Goal: Transaction & Acquisition: Purchase product/service

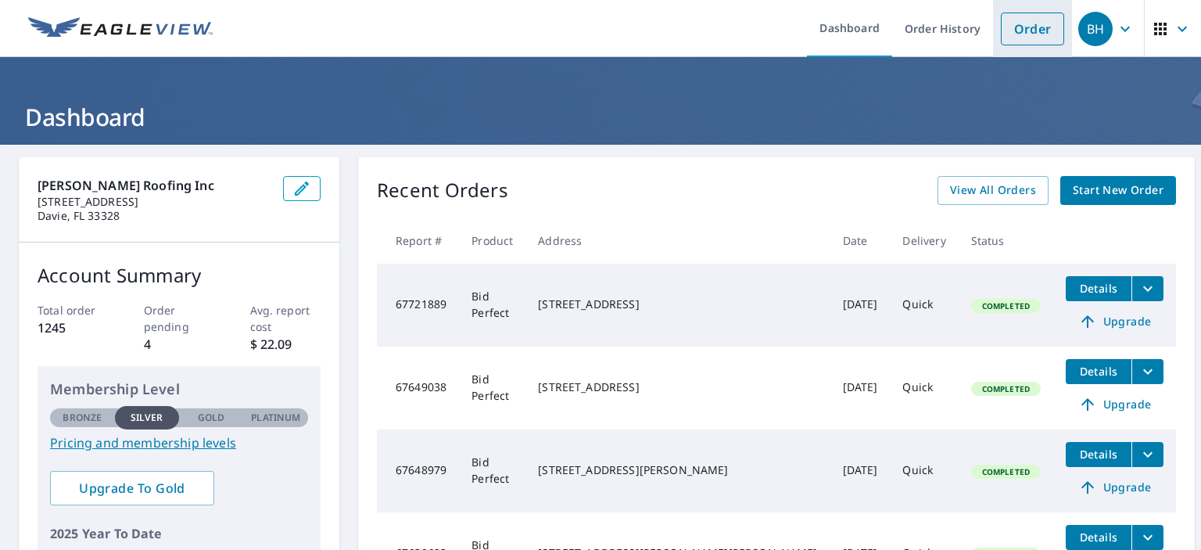
click at [1031, 21] on link "Order" at bounding box center [1032, 29] width 63 height 33
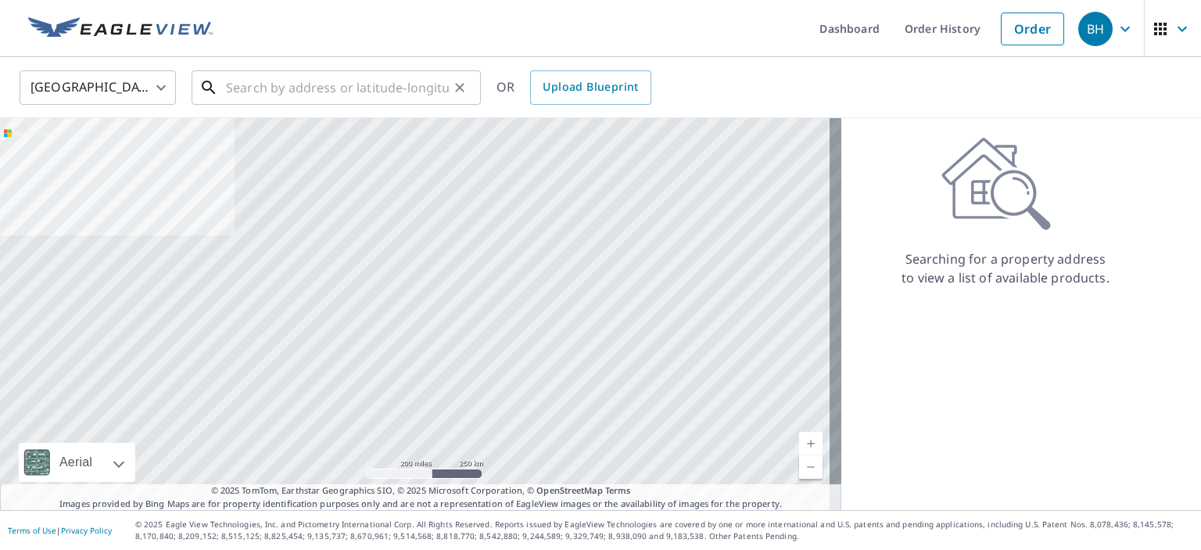
click at [233, 87] on input "text" at bounding box center [337, 88] width 223 height 44
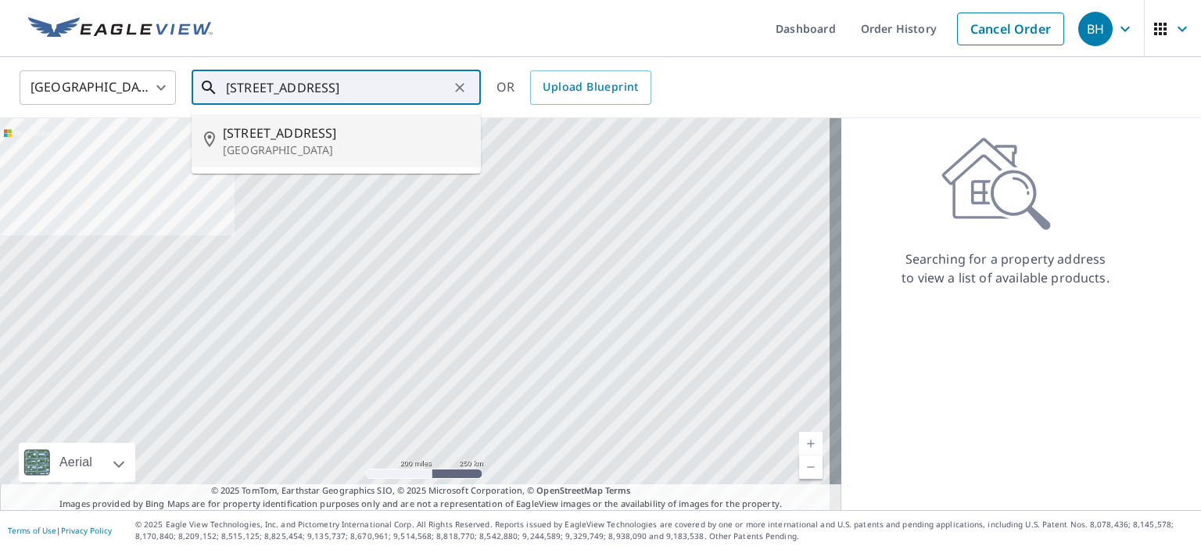
click at [325, 131] on span "[STREET_ADDRESS]" at bounding box center [345, 133] width 245 height 19
type input "[STREET_ADDRESS]"
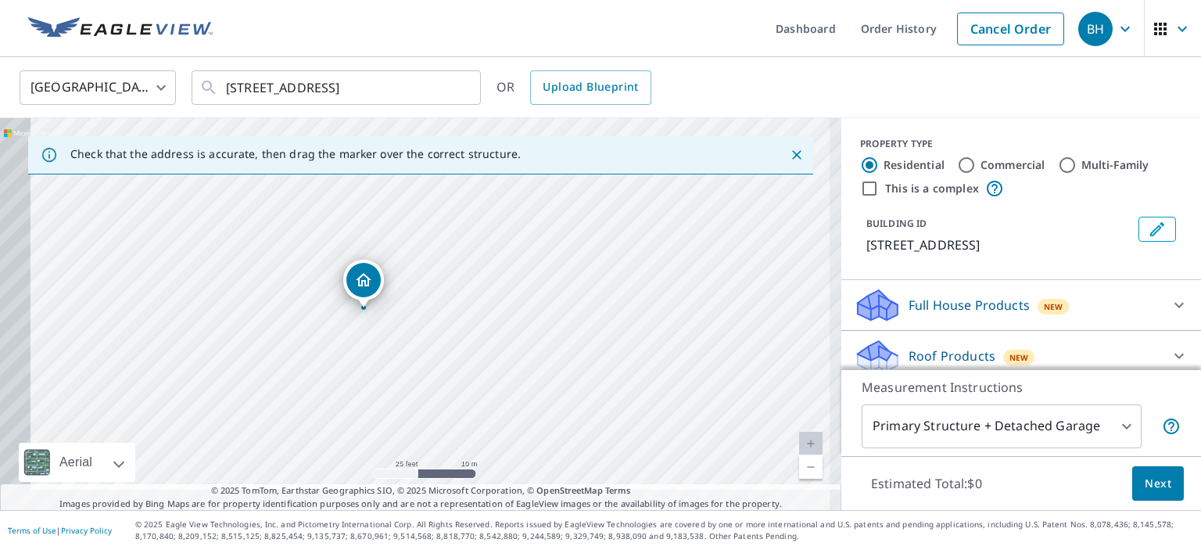
drag, startPoint x: 425, startPoint y: 304, endPoint x: 447, endPoint y: 288, distance: 27.4
click at [447, 288] on div "[STREET_ADDRESS][PERSON_NAME]" at bounding box center [420, 314] width 841 height 392
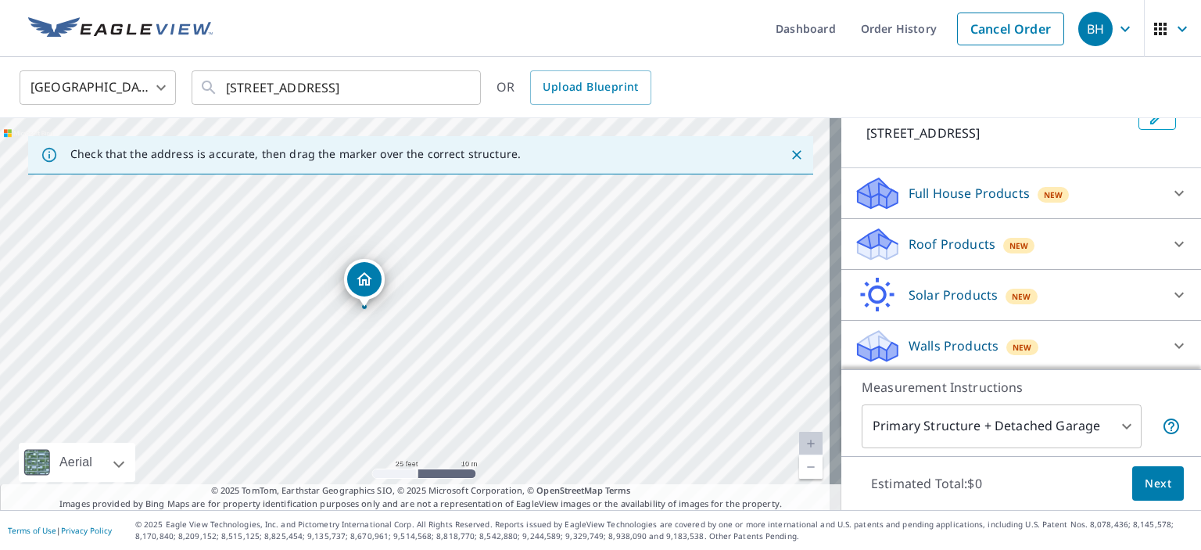
scroll to position [113, 0]
click at [955, 244] on p "Roof Products" at bounding box center [951, 243] width 87 height 19
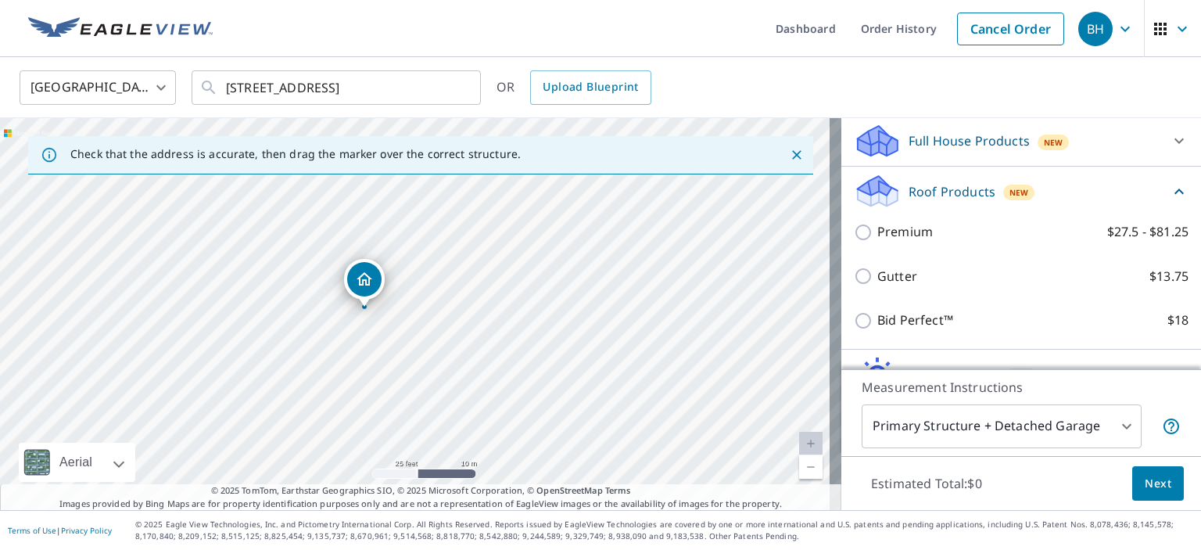
scroll to position [191, 0]
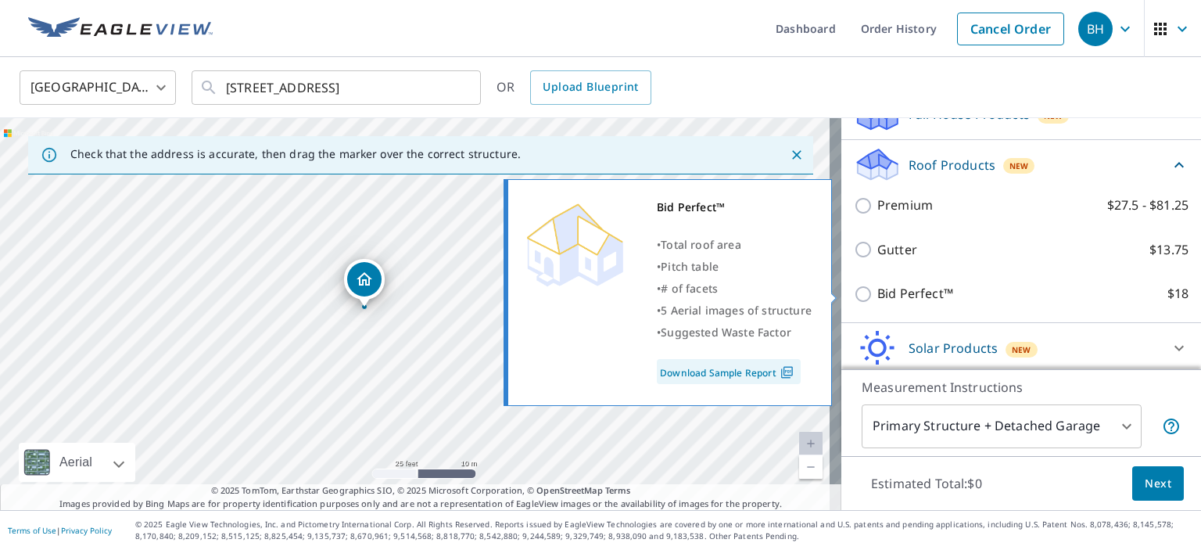
click at [854, 292] on input "Bid Perfect™ $18" at bounding box center [865, 294] width 23 height 19
checkbox input "true"
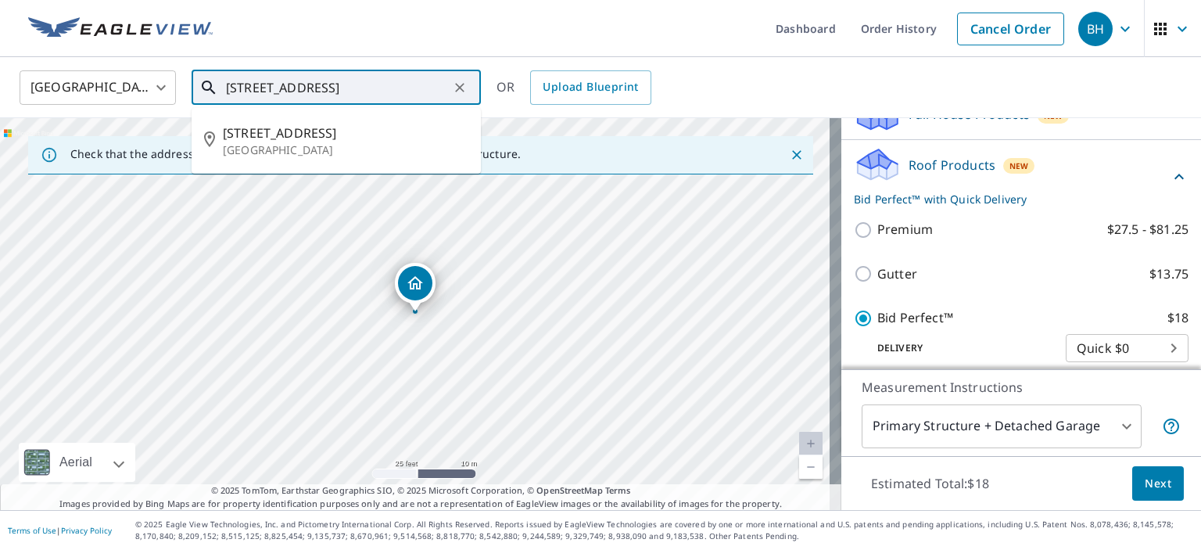
drag, startPoint x: 341, startPoint y: 84, endPoint x: 422, endPoint y: 88, distance: 81.4
click at [422, 88] on input "[STREET_ADDRESS]" at bounding box center [337, 88] width 223 height 44
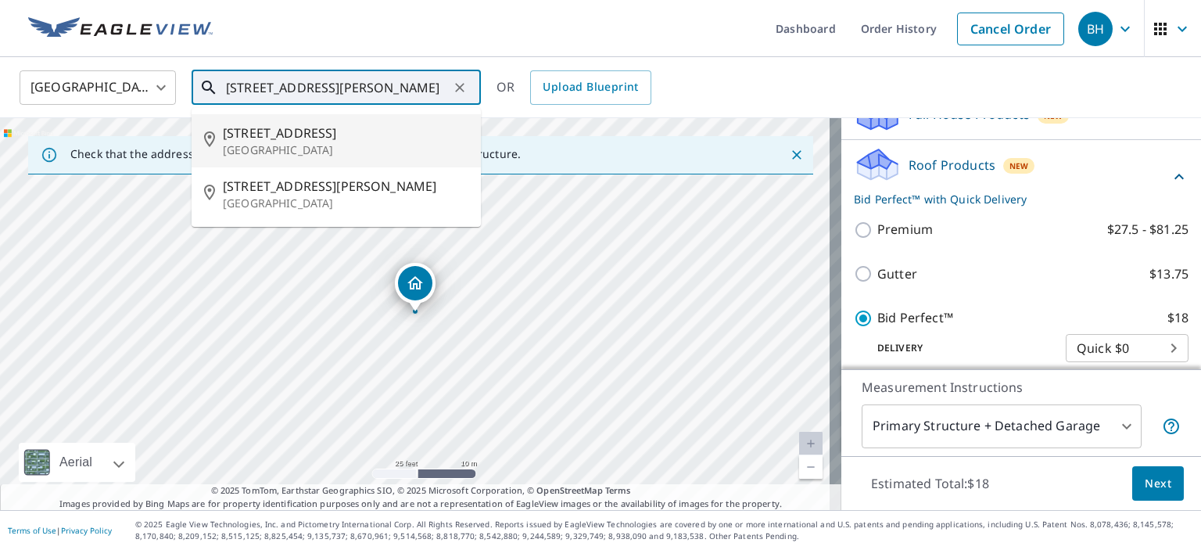
click at [343, 131] on span "[STREET_ADDRESS]" at bounding box center [345, 133] width 245 height 19
type input "[STREET_ADDRESS][PERSON_NAME]"
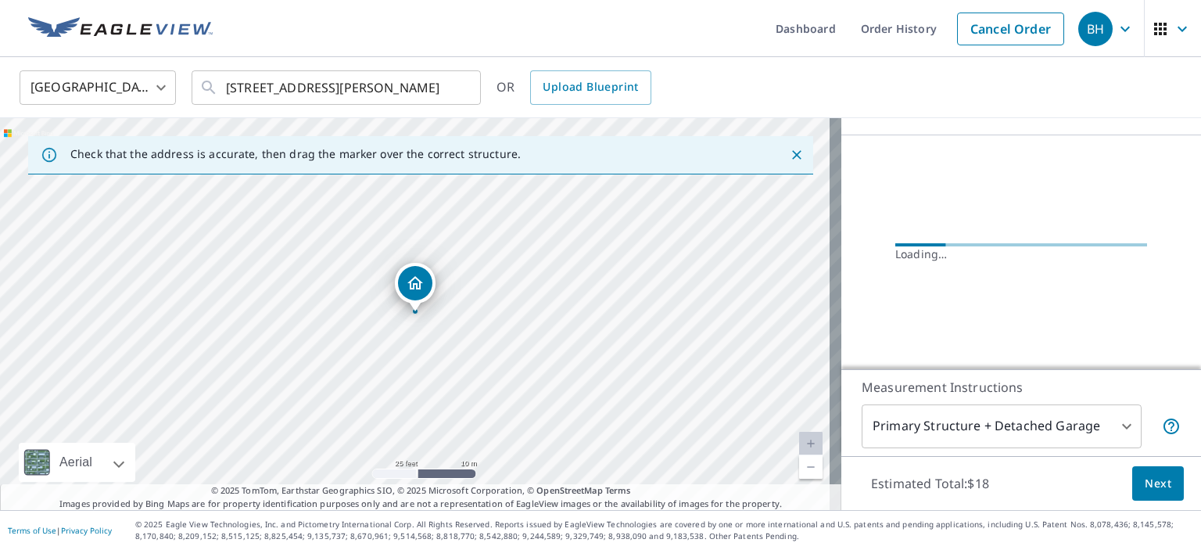
scroll to position [136, 0]
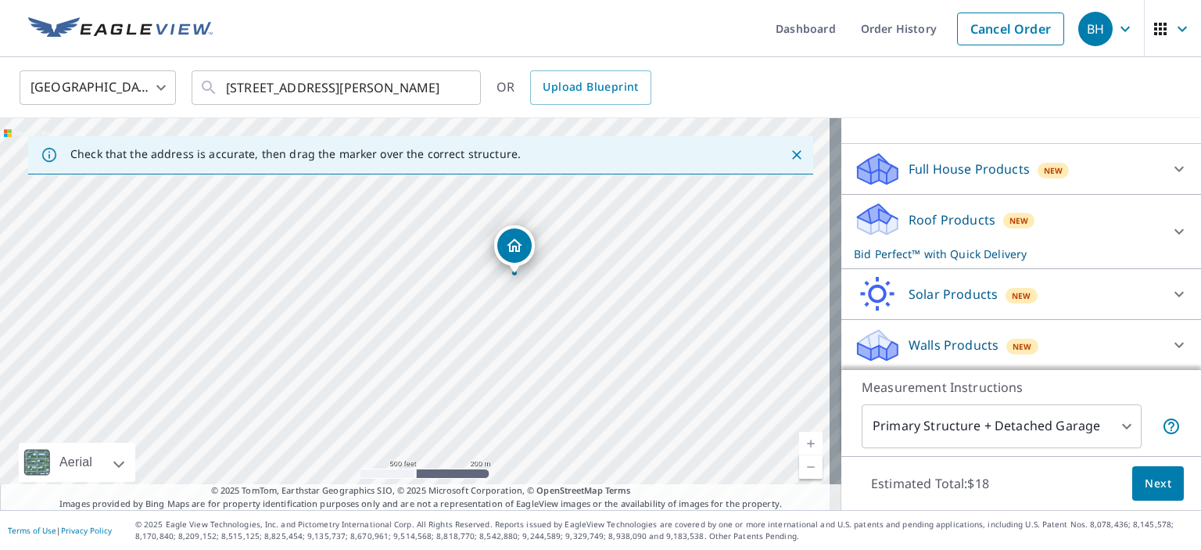
drag, startPoint x: 634, startPoint y: 277, endPoint x: 518, endPoint y: 268, distance: 116.8
click at [438, 88] on input "[STREET_ADDRESS][PERSON_NAME]" at bounding box center [337, 88] width 223 height 44
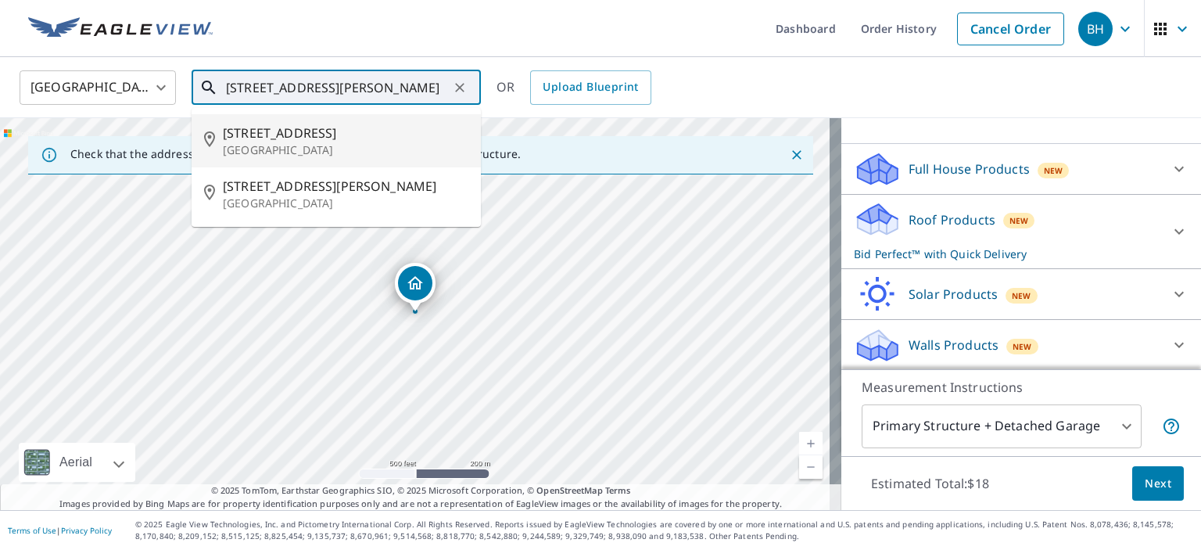
click at [303, 138] on span "[STREET_ADDRESS]" at bounding box center [345, 133] width 245 height 19
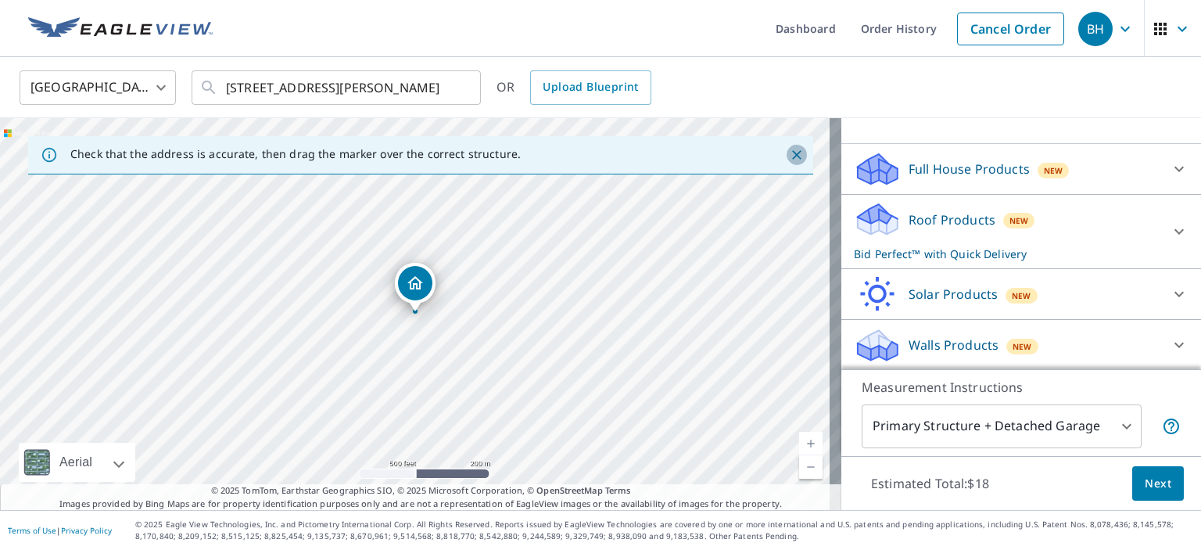
click at [792, 152] on icon "Close" at bounding box center [796, 154] width 9 height 9
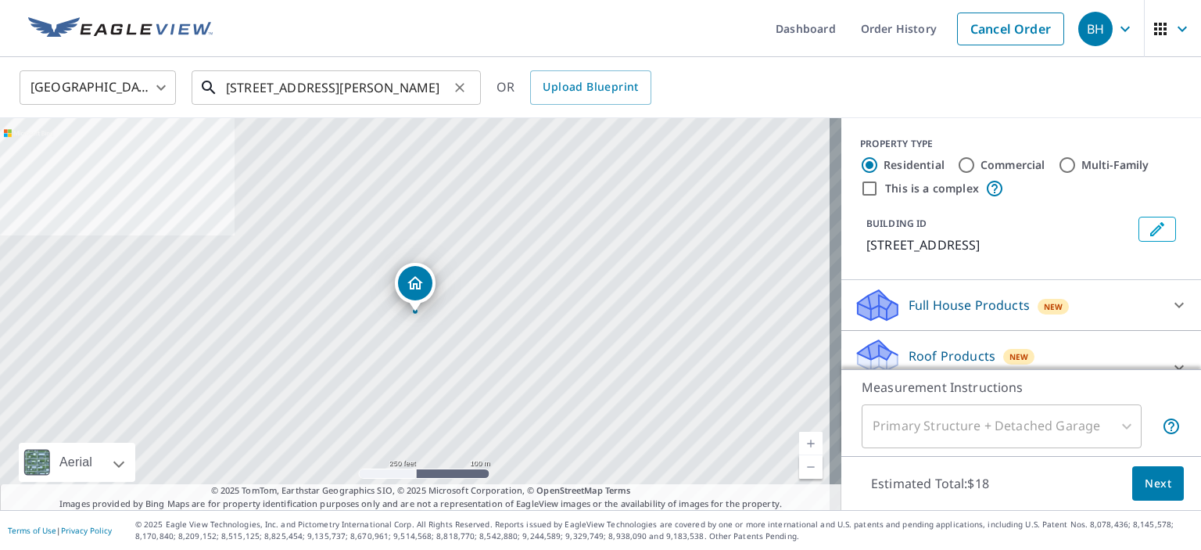
click at [404, 84] on input "[STREET_ADDRESS][PERSON_NAME]" at bounding box center [337, 88] width 223 height 44
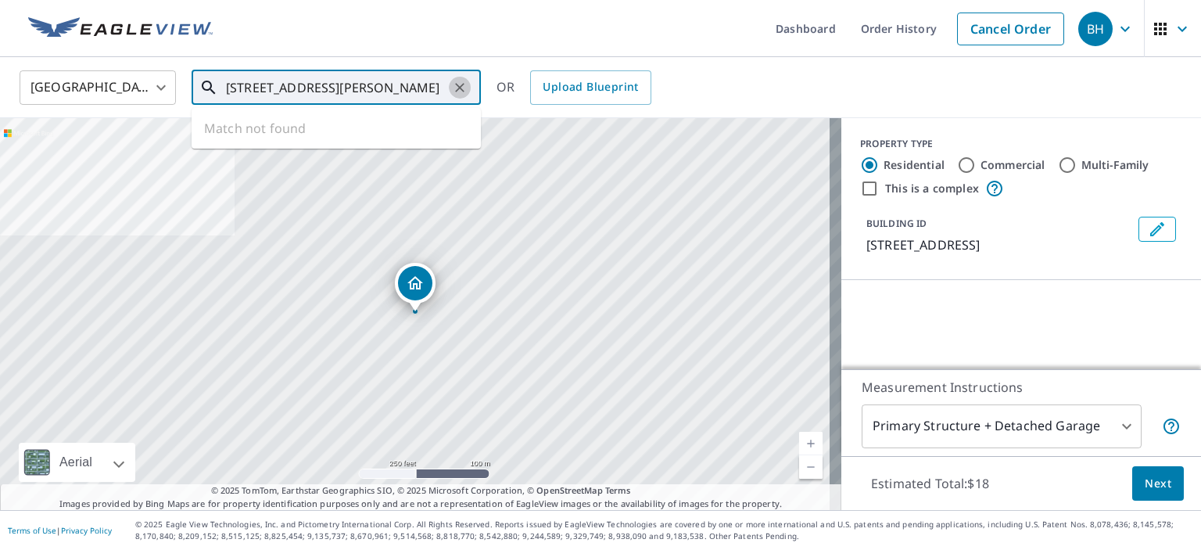
click at [460, 88] on icon "Clear" at bounding box center [459, 87] width 9 height 9
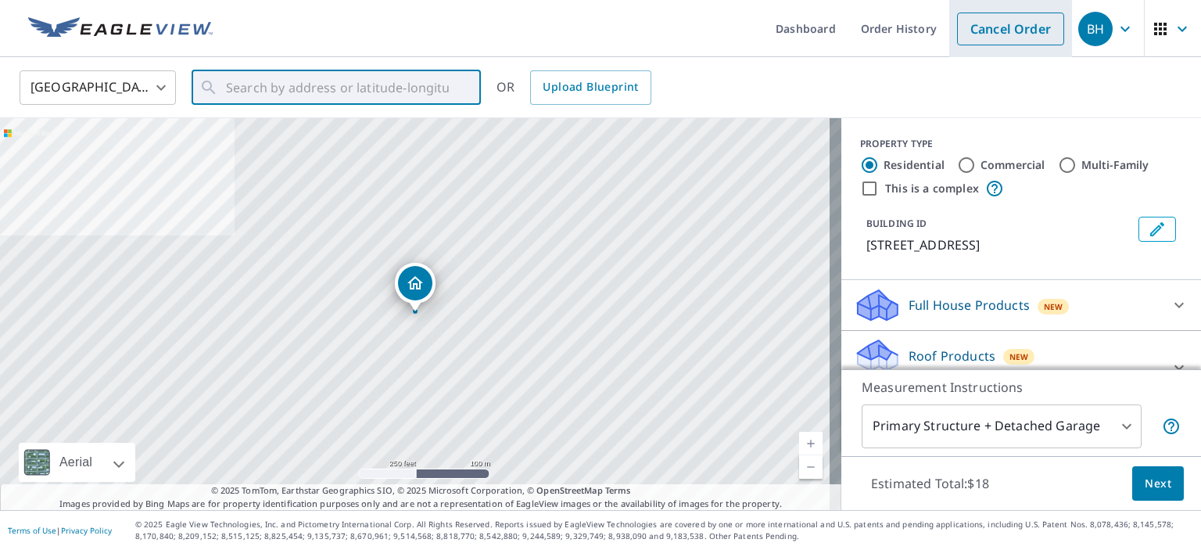
click at [982, 29] on link "Cancel Order" at bounding box center [1010, 29] width 107 height 33
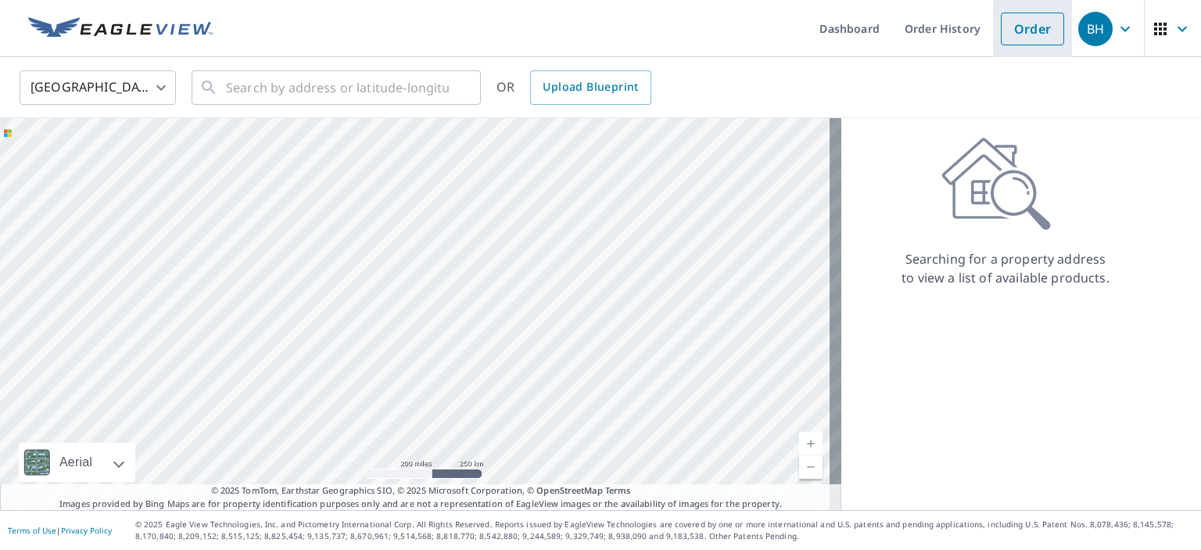
click at [1016, 34] on link "Order" at bounding box center [1032, 29] width 63 height 33
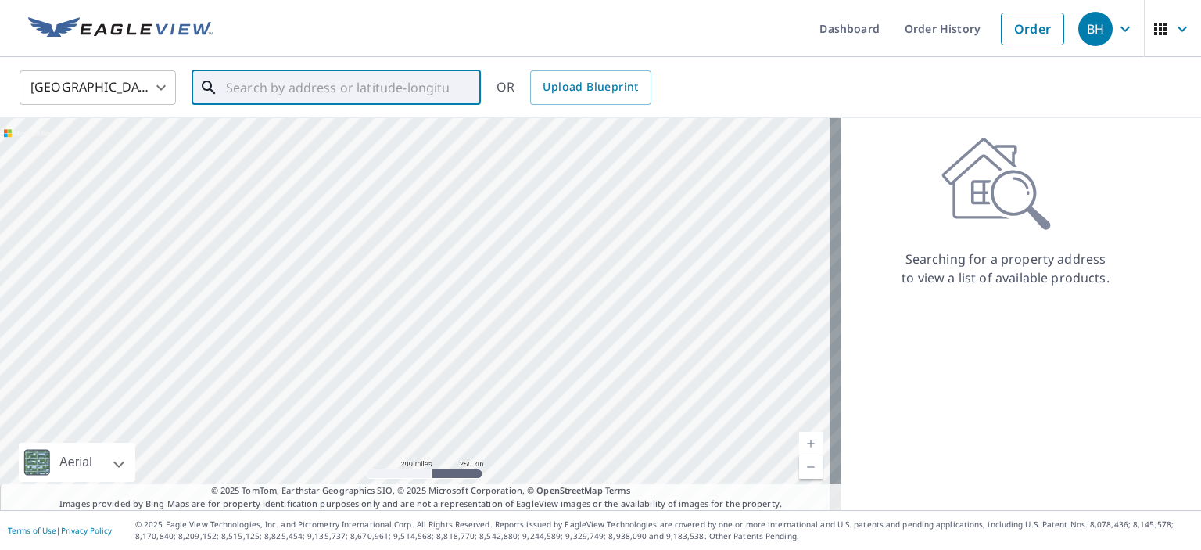
click at [246, 89] on input "text" at bounding box center [337, 88] width 223 height 44
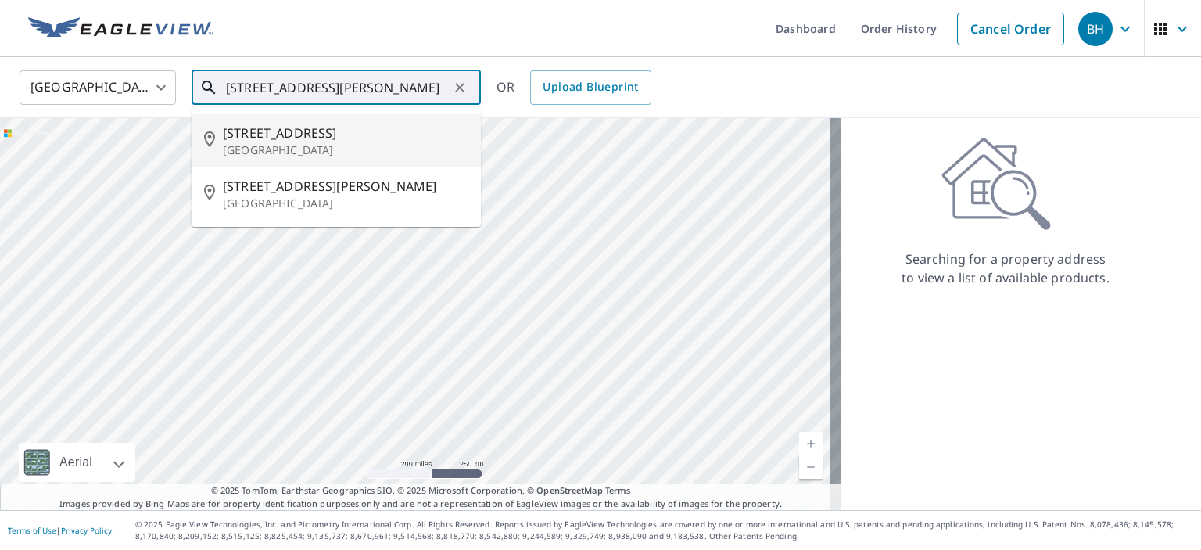
click at [266, 136] on span "[STREET_ADDRESS]" at bounding box center [345, 133] width 245 height 19
type input "[STREET_ADDRESS][PERSON_NAME]"
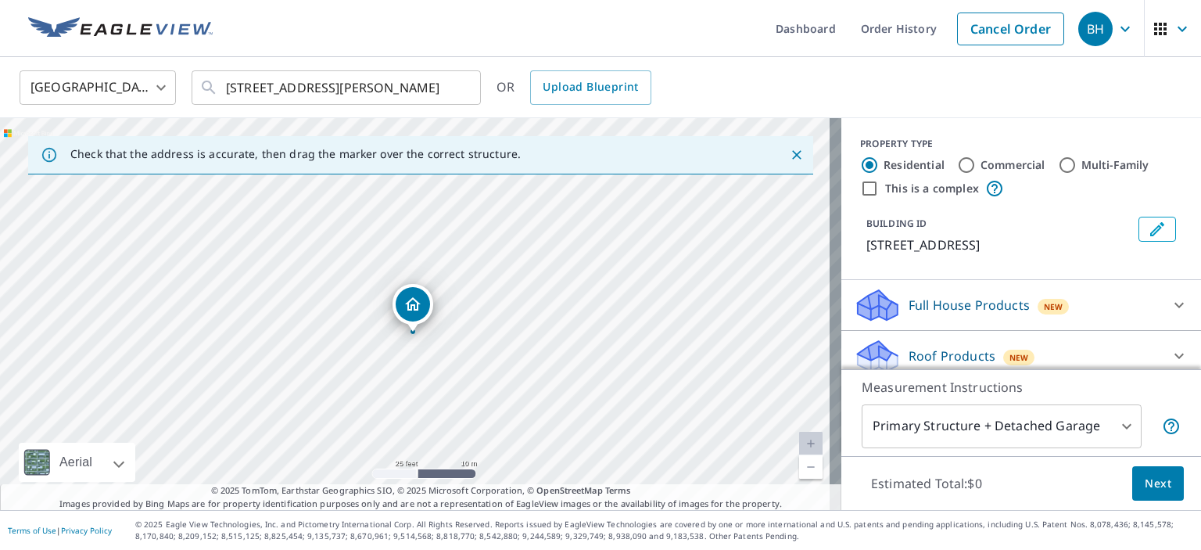
drag, startPoint x: 552, startPoint y: 294, endPoint x: 504, endPoint y: 401, distance: 117.2
click at [504, 401] on div "[STREET_ADDRESS][PERSON_NAME]" at bounding box center [420, 314] width 841 height 392
drag, startPoint x: 566, startPoint y: 299, endPoint x: 600, endPoint y: 270, distance: 44.9
click at [600, 270] on div "[STREET_ADDRESS][PERSON_NAME]" at bounding box center [420, 314] width 841 height 392
drag, startPoint x: 460, startPoint y: 362, endPoint x: 470, endPoint y: 416, distance: 54.9
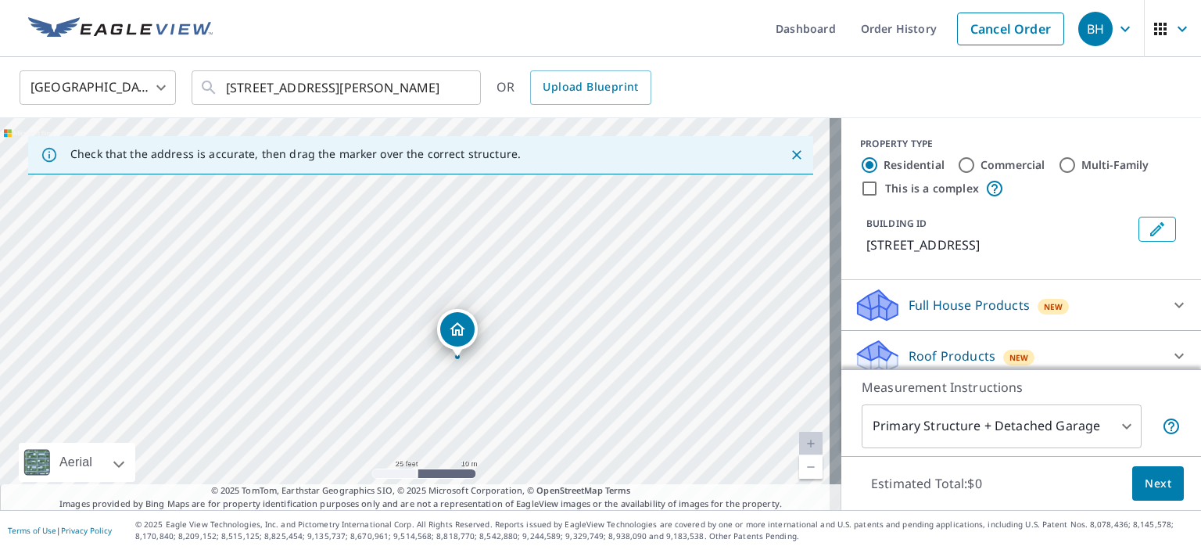
click at [470, 416] on div "[STREET_ADDRESS][PERSON_NAME]" at bounding box center [420, 314] width 841 height 392
drag, startPoint x: 629, startPoint y: 310, endPoint x: 661, endPoint y: 259, distance: 60.7
click at [661, 259] on div "[STREET_ADDRESS][PERSON_NAME]" at bounding box center [420, 314] width 841 height 392
drag, startPoint x: 528, startPoint y: 407, endPoint x: 566, endPoint y: 302, distance: 111.3
click at [566, 302] on div "[STREET_ADDRESS][PERSON_NAME]" at bounding box center [420, 314] width 841 height 392
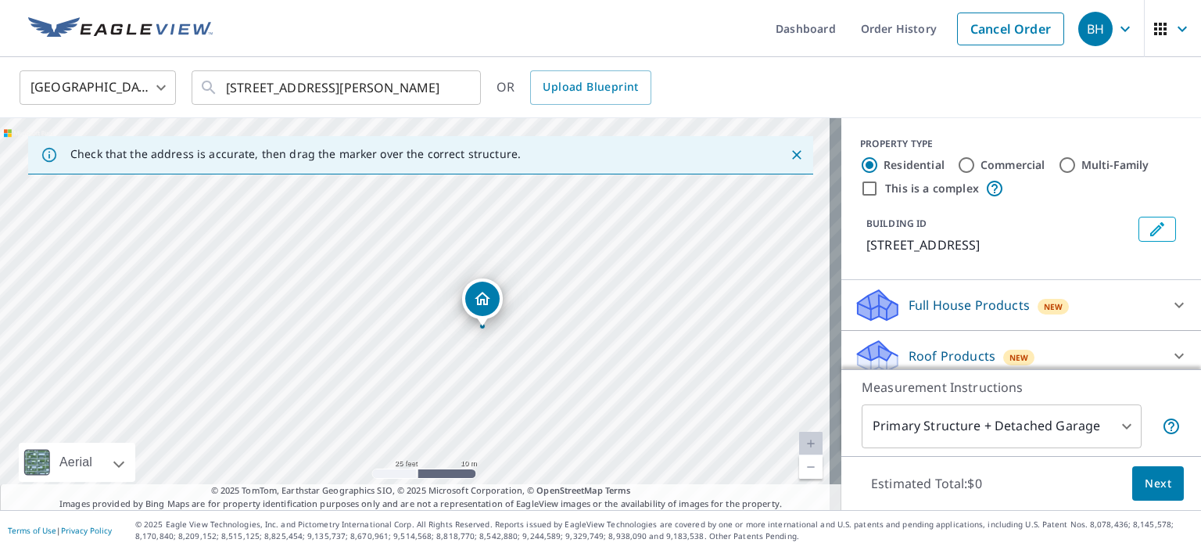
drag, startPoint x: 651, startPoint y: 294, endPoint x: 620, endPoint y: 359, distance: 72.0
click at [620, 359] on div "[STREET_ADDRESS][PERSON_NAME]" at bounding box center [420, 314] width 841 height 392
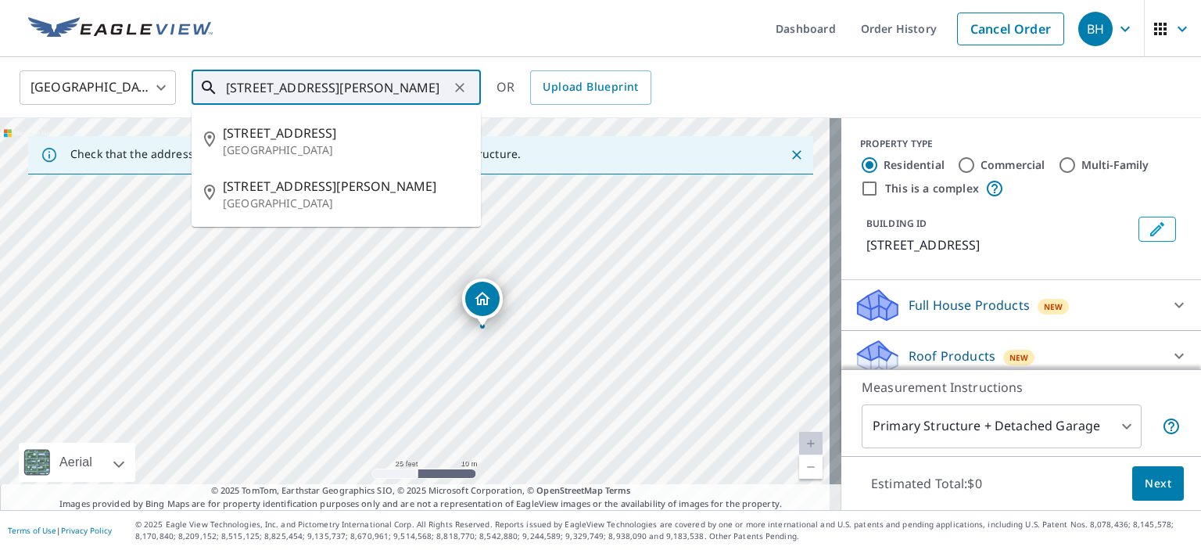
click at [318, 88] on input "[STREET_ADDRESS][PERSON_NAME]" at bounding box center [337, 88] width 223 height 44
